Goal: Task Accomplishment & Management: Complete application form

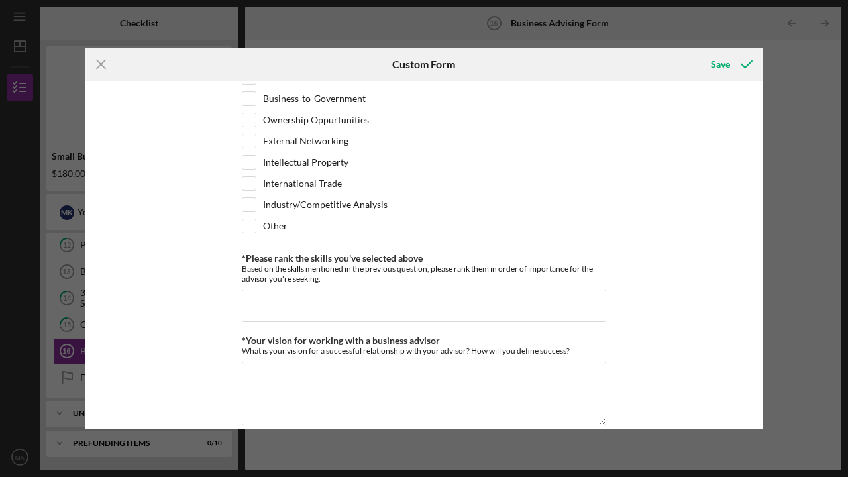
scroll to position [968, 0]
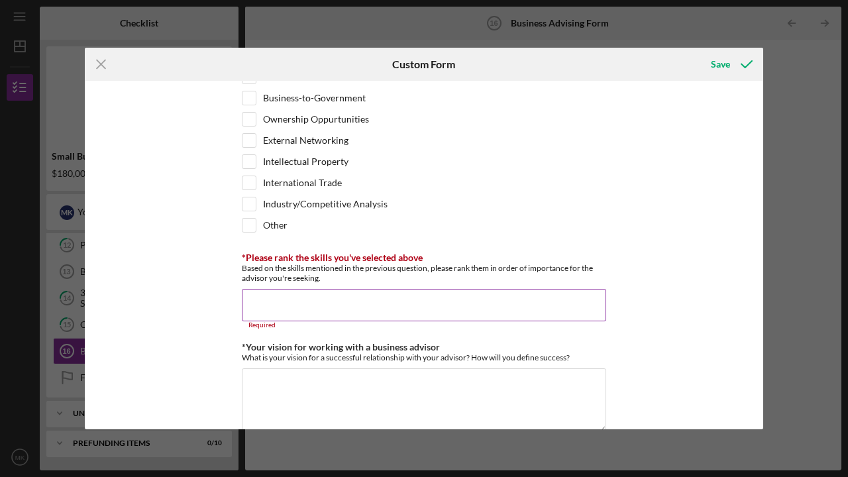
click at [649, 177] on div "*Desired structure for your Business Advising needs Please select one option Pr…" at bounding box center [424, 255] width 679 height 349
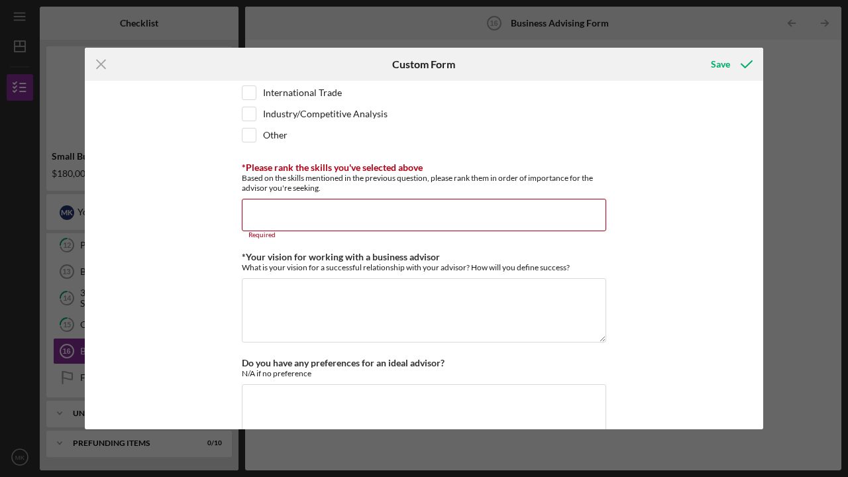
scroll to position [1060, 0]
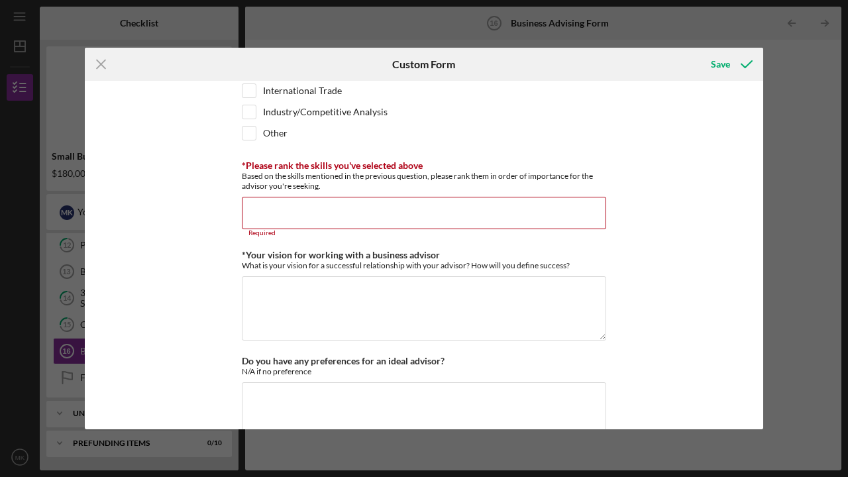
click at [275, 212] on input "*Please rank the skills you've selected above" at bounding box center [424, 213] width 364 height 32
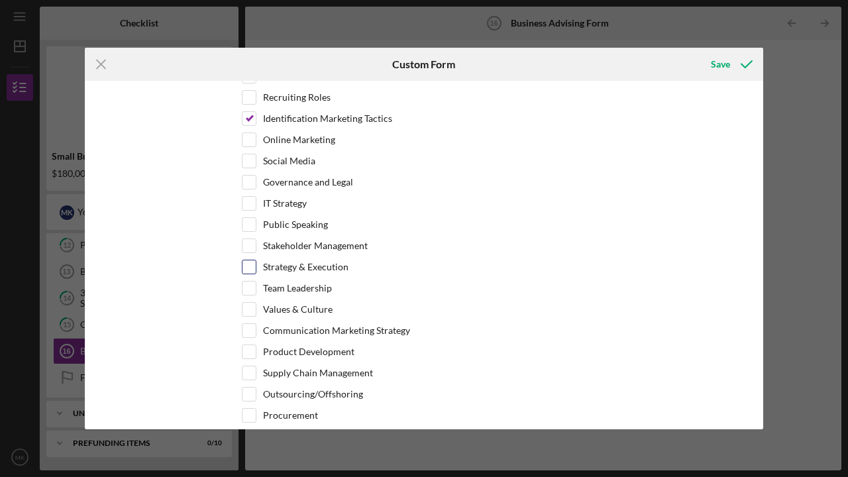
scroll to position [581, 0]
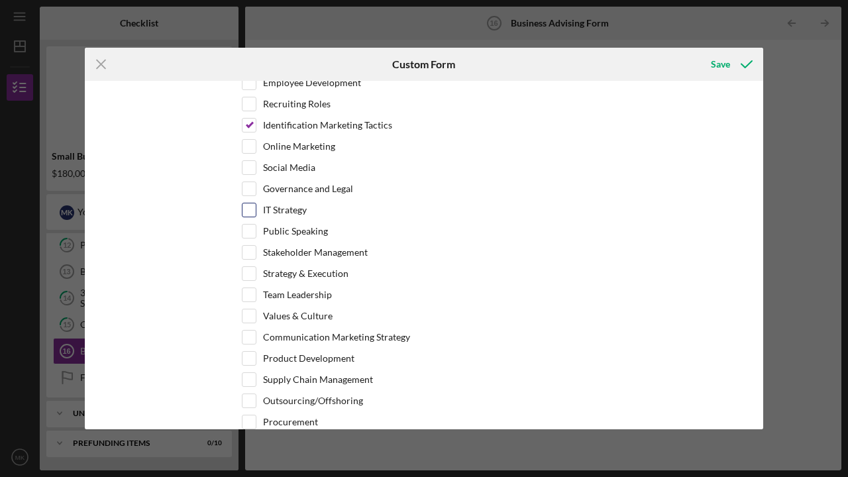
click at [251, 356] on input "Product Development" at bounding box center [249, 358] width 13 height 13
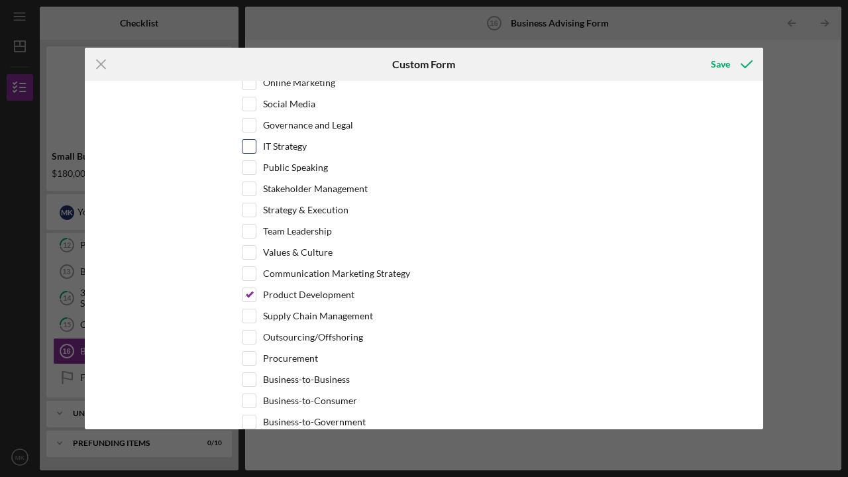
scroll to position [645, 0]
click at [249, 293] on input "Product Development" at bounding box center [249, 293] width 13 height 13
checkbox input "false"
click at [245, 229] on input "Team Leadership" at bounding box center [249, 229] width 13 height 13
checkbox input "true"
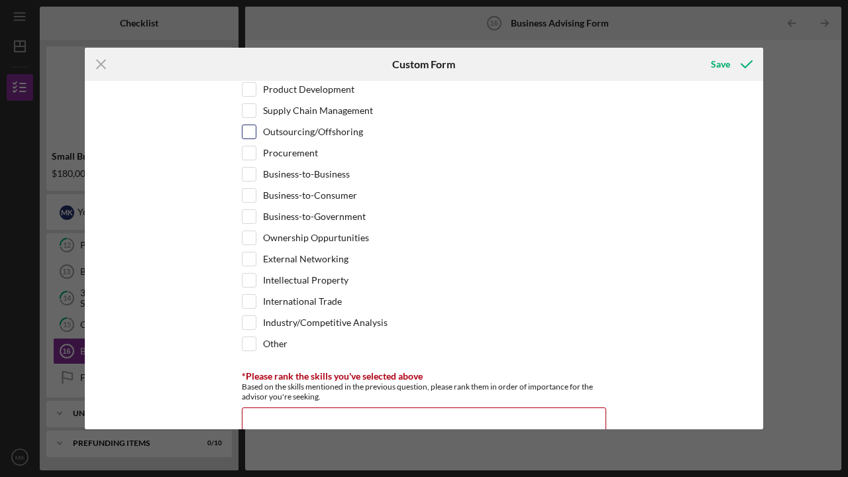
scroll to position [850, 0]
click at [248, 257] on input "External Networking" at bounding box center [249, 258] width 13 height 13
checkbox input "true"
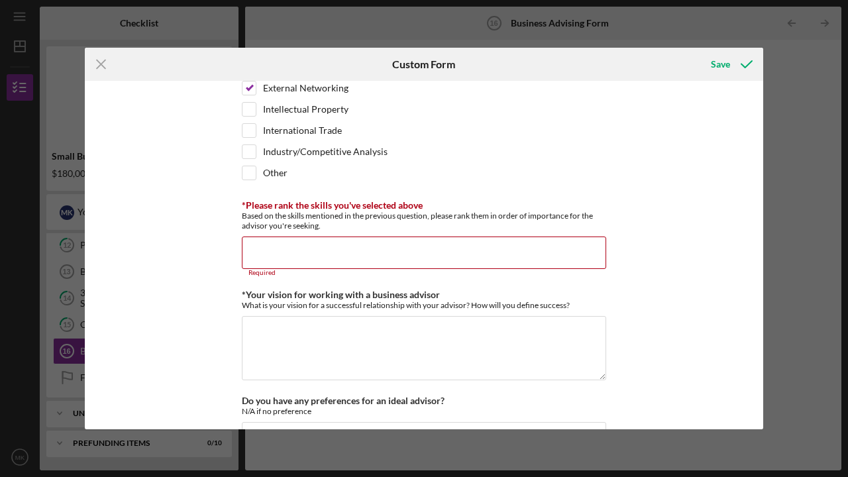
scroll to position [1025, 0]
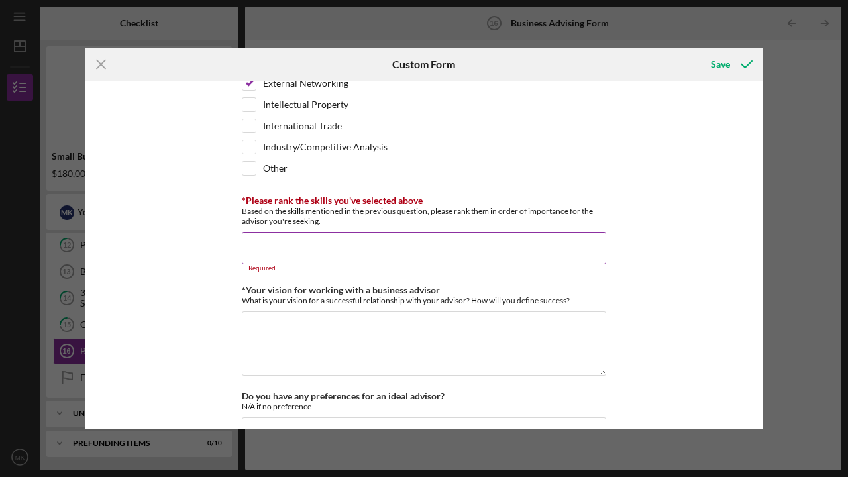
click at [249, 248] on input "*Please rank the skills you've selected above" at bounding box center [424, 248] width 364 height 32
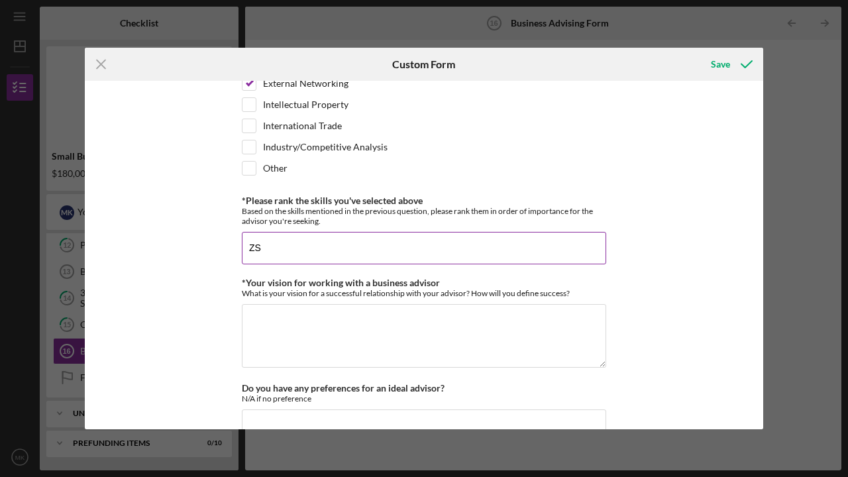
type input "Z"
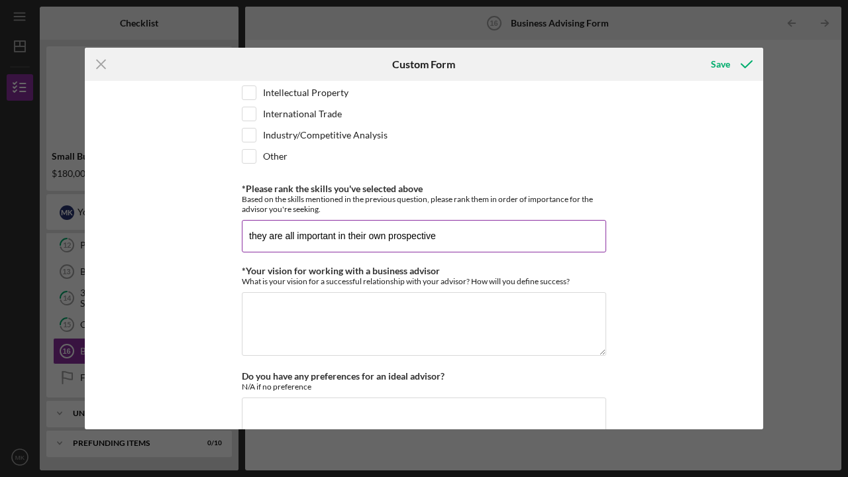
scroll to position [1037, 0]
drag, startPoint x: 249, startPoint y: 248, endPoint x: 461, endPoint y: 238, distance: 211.6
click at [461, 238] on input "they are all important in their own prospective" at bounding box center [424, 237] width 364 height 32
type input "they are all important in their own prospective"
click at [339, 298] on textarea "*Your vision for working with a business advisor" at bounding box center [424, 325] width 364 height 64
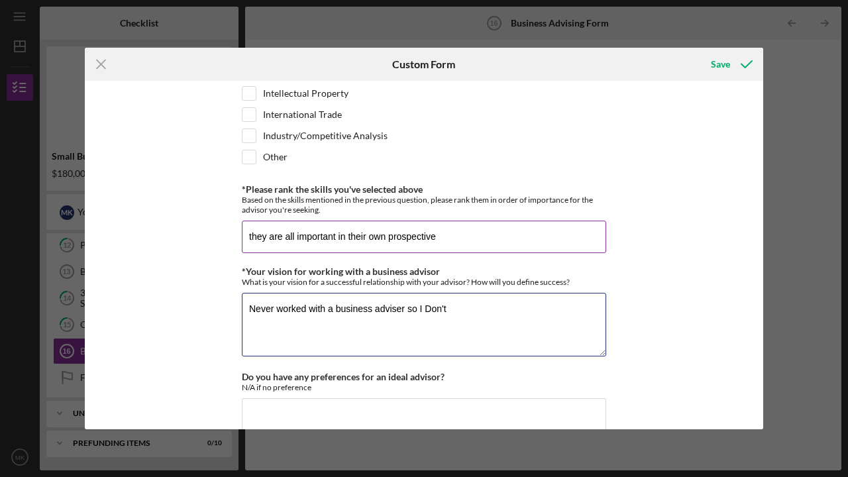
click at [420, 335] on textarea "Never worked with a business adviser so I Dont" at bounding box center [424, 325] width 364 height 64
click at [382, 302] on textarea "Never worked with a business adviser so I don't have an expectation ." at bounding box center [424, 325] width 364 height 64
click at [561, 308] on textarea "Never worked with a business adviser so I don't have an expectation ." at bounding box center [424, 325] width 364 height 64
click at [465, 307] on textarea "Never worked with a business adviser so I don't have an expectation . Success f…" at bounding box center [424, 325] width 364 height 64
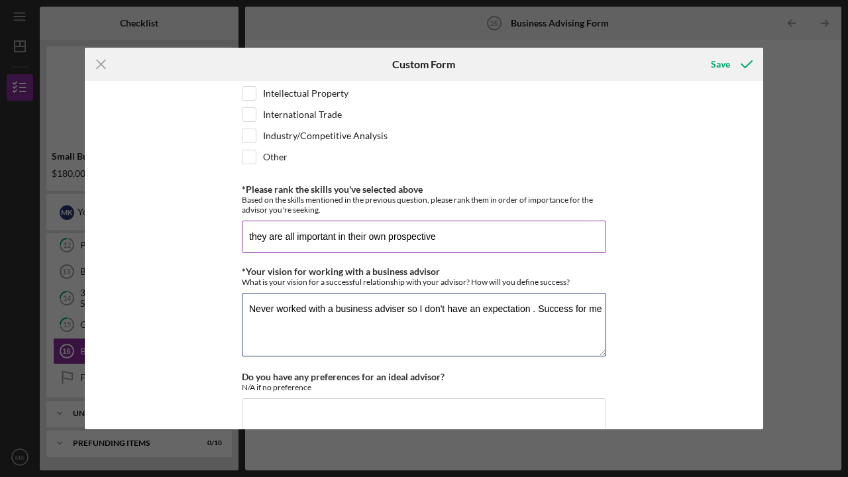
click at [465, 307] on textarea "Never worked with a business adviser so I don't have an expectation . Success f…" at bounding box center [424, 325] width 364 height 64
click at [587, 309] on textarea "Never worked with a business adviser so I don't have an expectation . Success f…" at bounding box center [424, 325] width 364 height 64
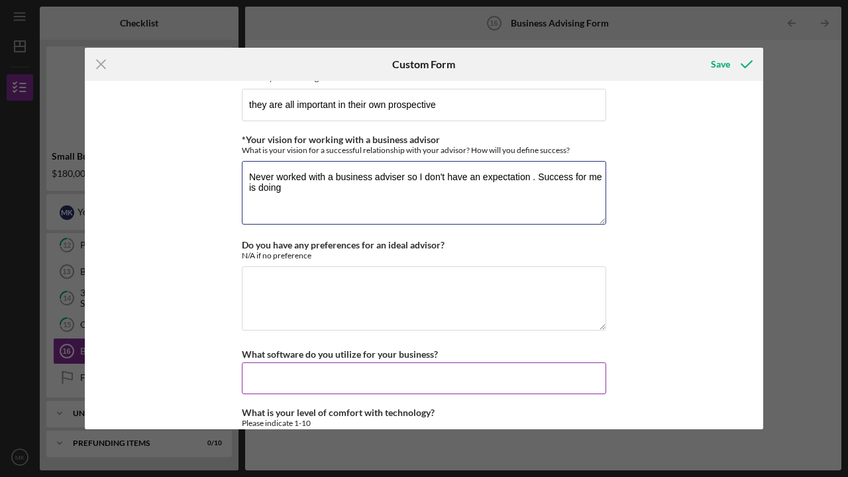
scroll to position [1166, 0]
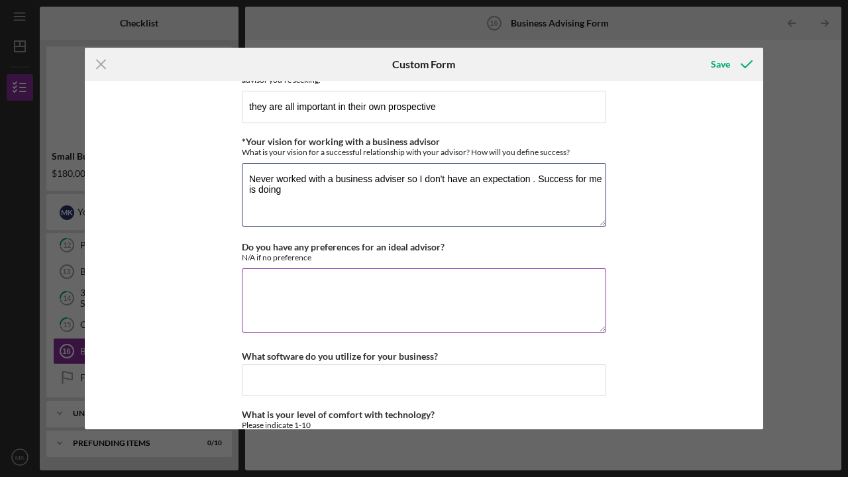
click at [596, 182] on textarea "Never worked with a business adviser so I don't have an expectation . Success f…" at bounding box center [424, 195] width 364 height 64
click at [599, 182] on textarea "Never worked with a business adviser so I don't have an expectation . Success f…" at bounding box center [424, 195] width 364 height 64
click at [304, 198] on textarea "Never worked with a business adviser so I don't have an expectation . Success f…" at bounding box center [424, 195] width 364 height 64
click at [515, 188] on textarea "Never worked with a business adviser so I don't have an expectation . Success f…" at bounding box center [424, 195] width 364 height 64
click at [280, 199] on textarea "Never worked with a business adviser so I don't have an expectation . Success f…" at bounding box center [424, 195] width 364 height 64
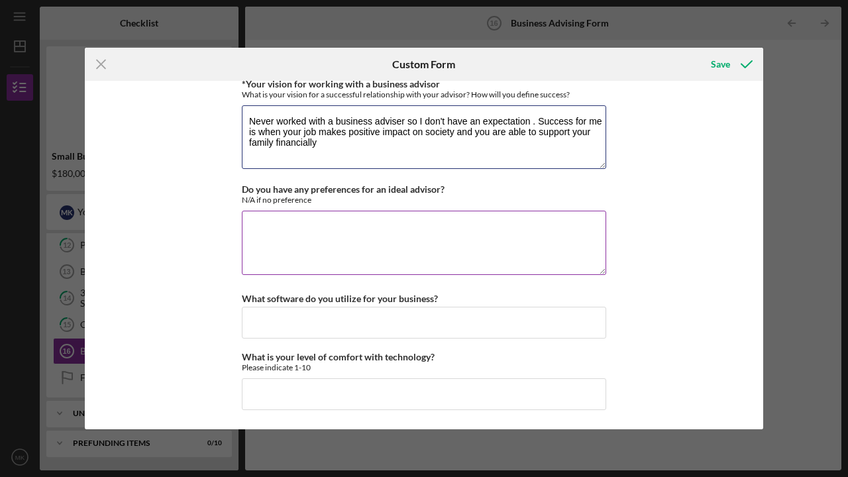
scroll to position [1223, 0]
type textarea "Never worked with a business adviser so I don't have an expectation . Success f…"
click at [291, 233] on textarea "Do you have any preferences for an ideal advisor?" at bounding box center [424, 243] width 364 height 64
type textarea "N/A"
click at [718, 64] on div "Save" at bounding box center [720, 64] width 19 height 27
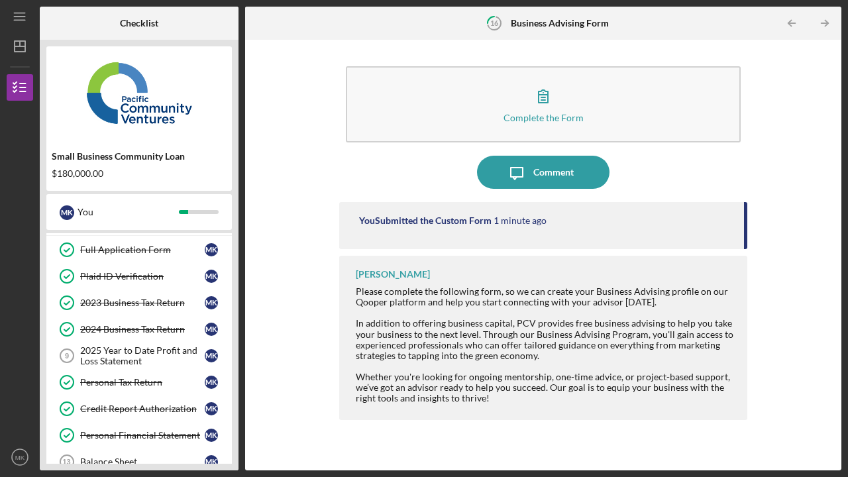
scroll to position [52, 0]
click at [119, 356] on div "2025 Year to Date Profit and Loss Statement" at bounding box center [142, 357] width 125 height 21
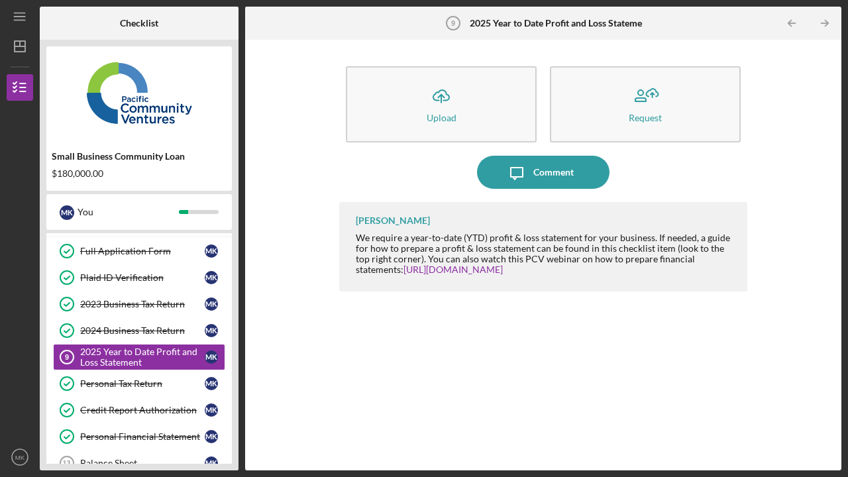
click at [423, 121] on button "Icon/Upload Upload" at bounding box center [441, 104] width 191 height 76
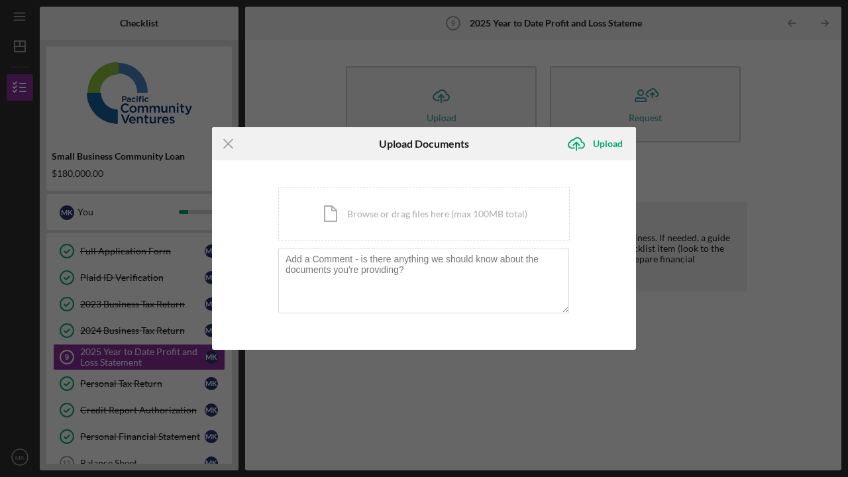
click at [225, 145] on icon "Icon/Menu Close" at bounding box center [228, 143] width 33 height 33
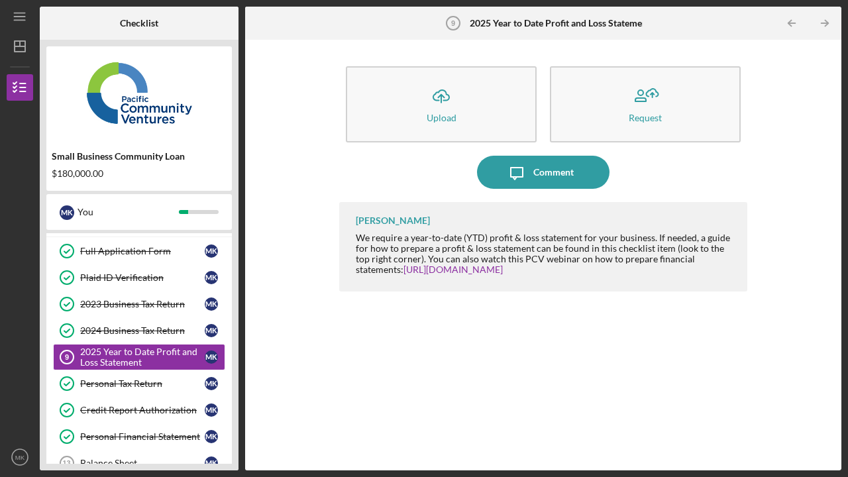
click at [445, 118] on div "Upload" at bounding box center [442, 118] width 30 height 10
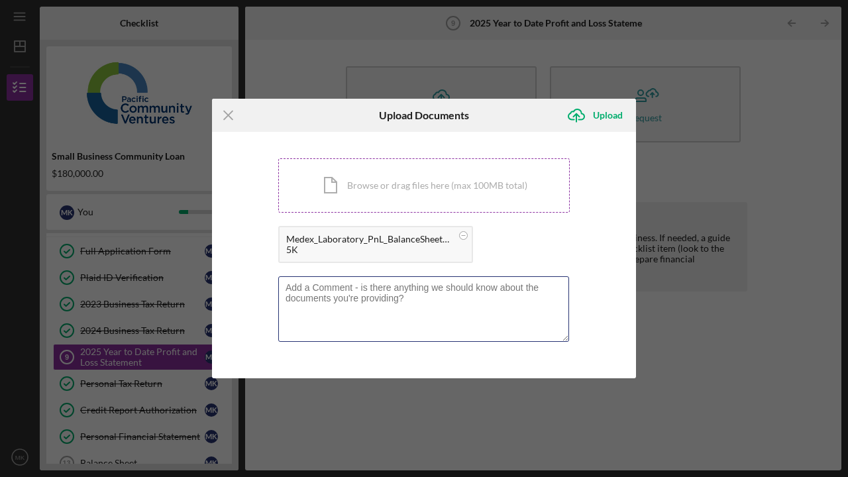
click at [337, 289] on textarea at bounding box center [423, 308] width 291 height 65
type textarea "P&L and Balance Sheet are on the same form"
click at [327, 286] on textarea "P&L and Balance Sheet are on the same form" at bounding box center [423, 308] width 291 height 65
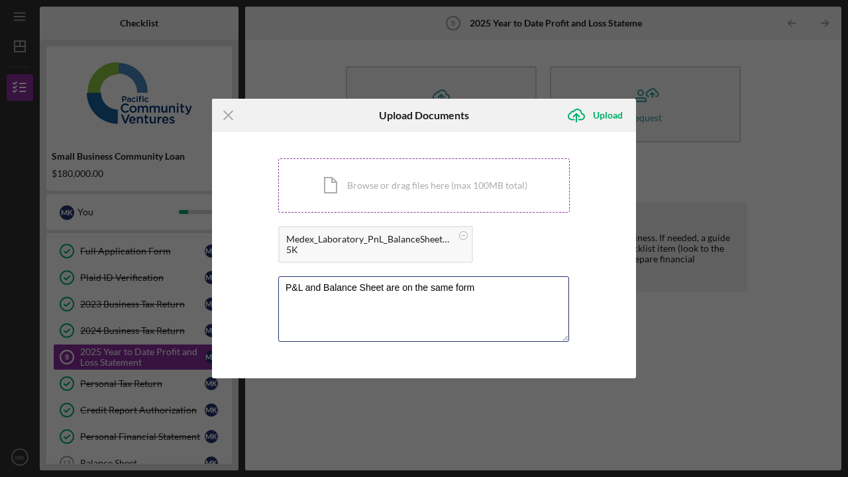
click at [372, 312] on textarea "P&L and Balance Sheet are on the same form" at bounding box center [423, 308] width 291 height 65
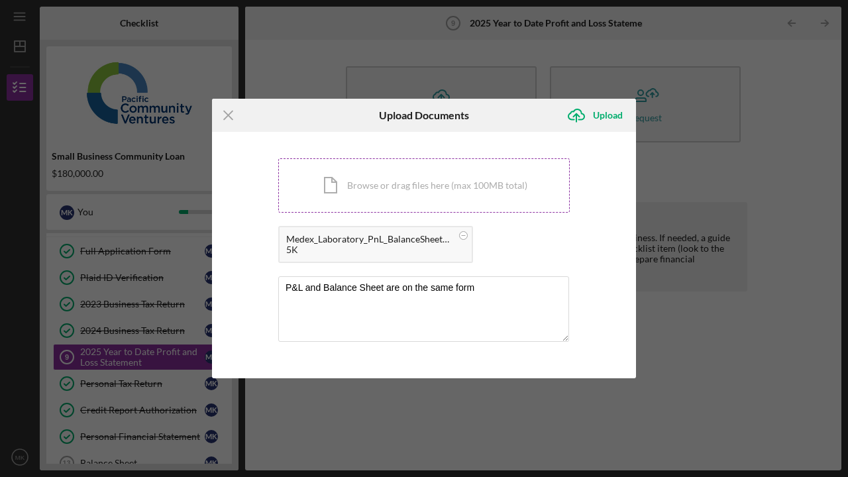
click at [604, 118] on div "Upload" at bounding box center [608, 115] width 30 height 27
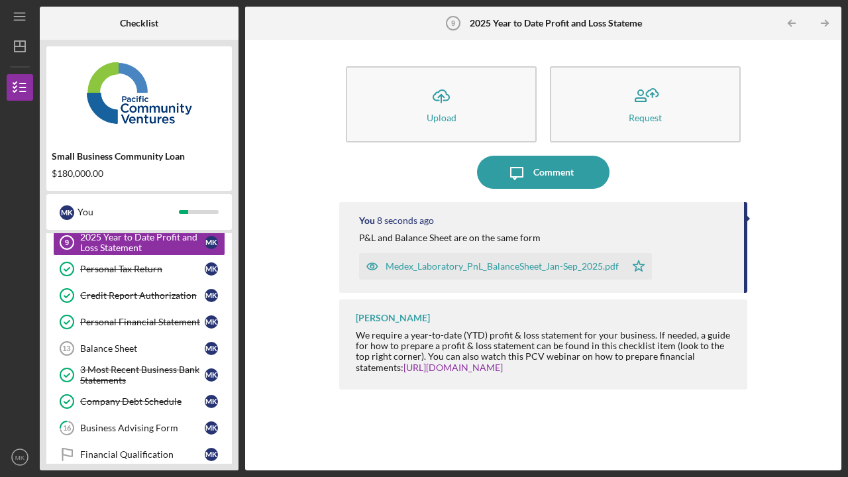
scroll to position [174, 0]
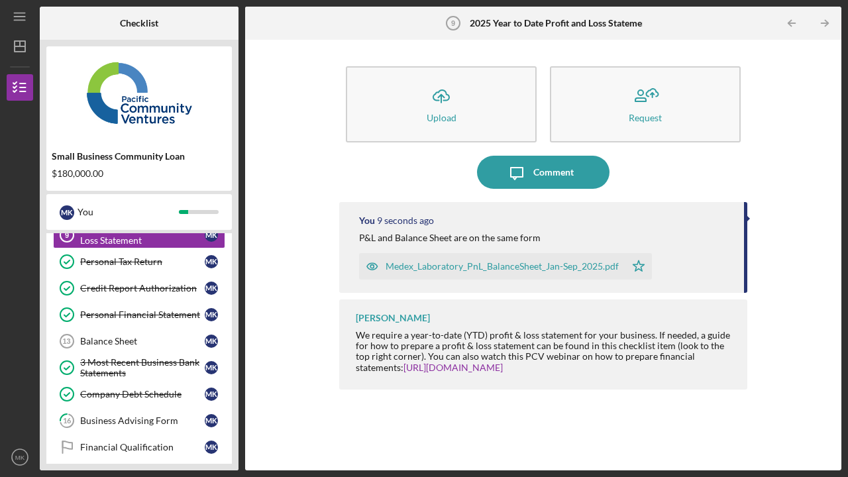
click at [121, 337] on div "Balance Sheet" at bounding box center [142, 341] width 125 height 11
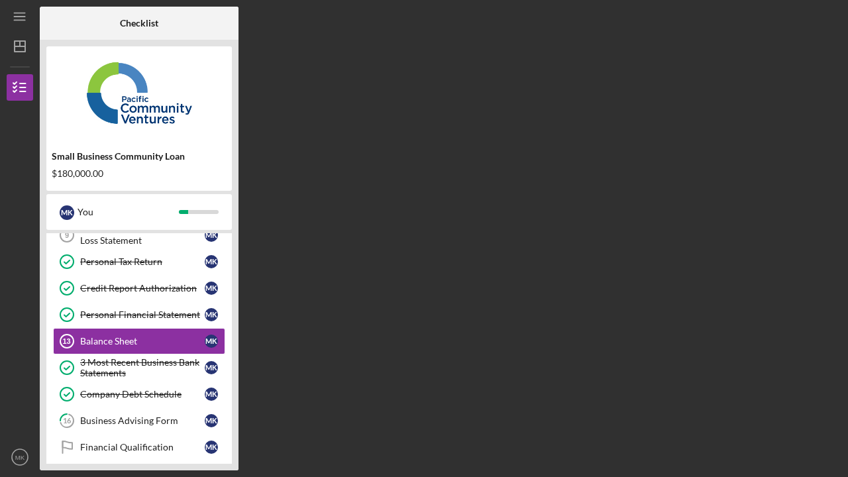
click at [121, 337] on div "Balance Sheet" at bounding box center [142, 341] width 125 height 11
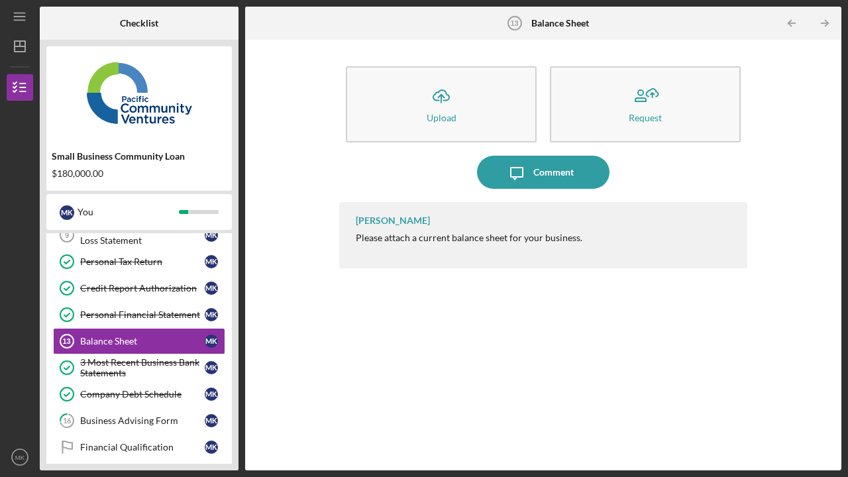
click at [412, 110] on button "Icon/Upload Upload" at bounding box center [441, 104] width 191 height 76
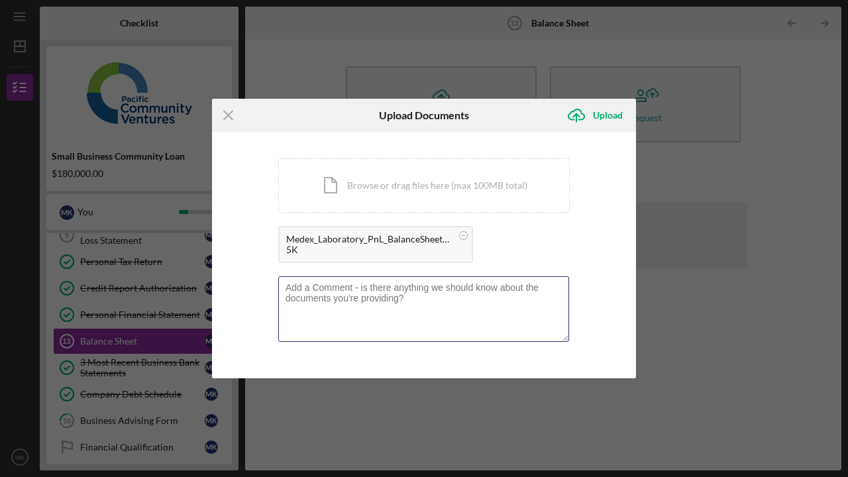
click at [324, 293] on textarea at bounding box center [423, 308] width 291 height 65
paste textarea "P&L and Balance Sheet are on the same form"
type textarea "P&L and Balance Sheet are on the same form"
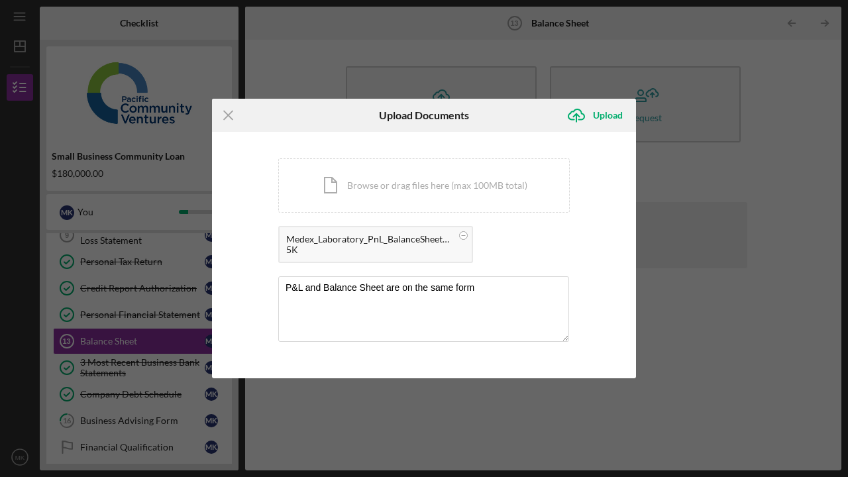
click at [604, 113] on div "Upload" at bounding box center [608, 115] width 30 height 27
